Goal: Information Seeking & Learning: Learn about a topic

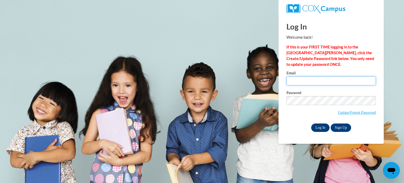
type input "brunilda.medina@rusd.org"
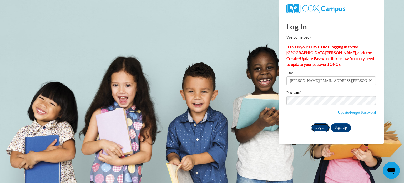
click at [319, 128] on input "Log In" at bounding box center [320, 127] width 18 height 8
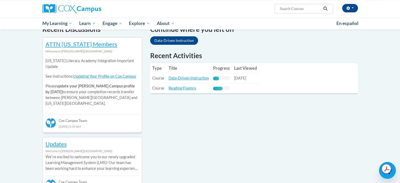
scroll to position [158, 0]
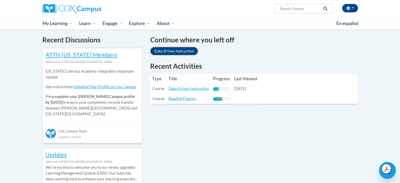
click at [162, 52] on link "Data-Driven Instruction" at bounding box center [174, 51] width 48 height 8
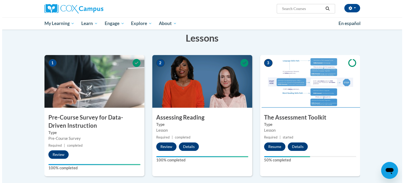
scroll to position [85, 0]
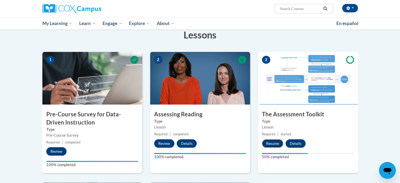
click at [270, 143] on button "Resume" at bounding box center [272, 143] width 21 height 8
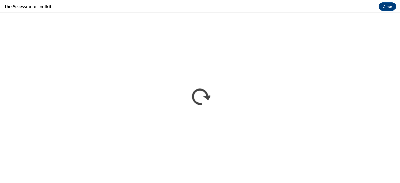
scroll to position [0, 0]
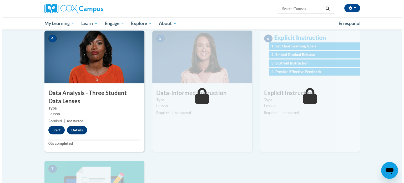
scroll to position [237, 0]
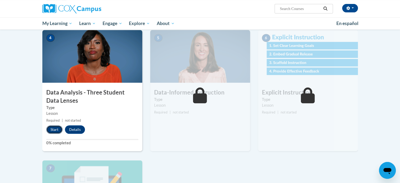
click at [48, 126] on button "Start" at bounding box center [54, 129] width 16 height 8
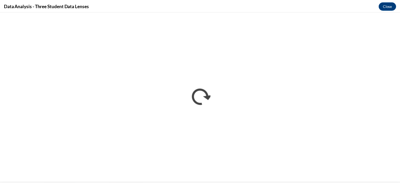
scroll to position [0, 0]
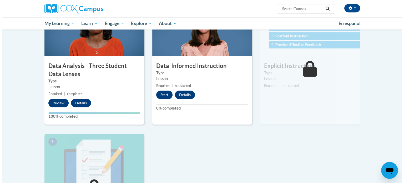
scroll to position [263, 0]
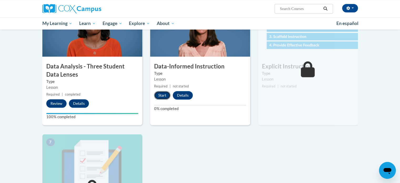
click at [162, 94] on button "Start" at bounding box center [162, 95] width 16 height 8
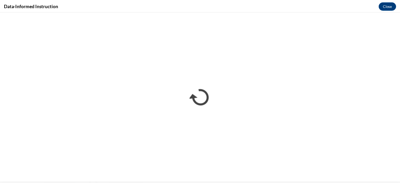
scroll to position [0, 0]
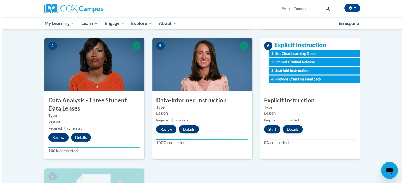
scroll to position [229, 0]
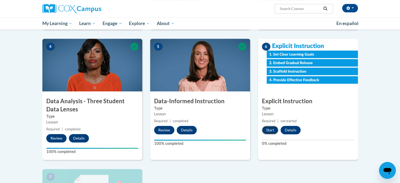
click at [272, 132] on button "Start" at bounding box center [270, 130] width 16 height 8
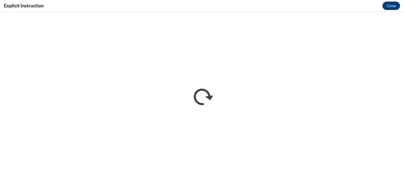
scroll to position [0, 0]
